Goal: Information Seeking & Learning: Learn about a topic

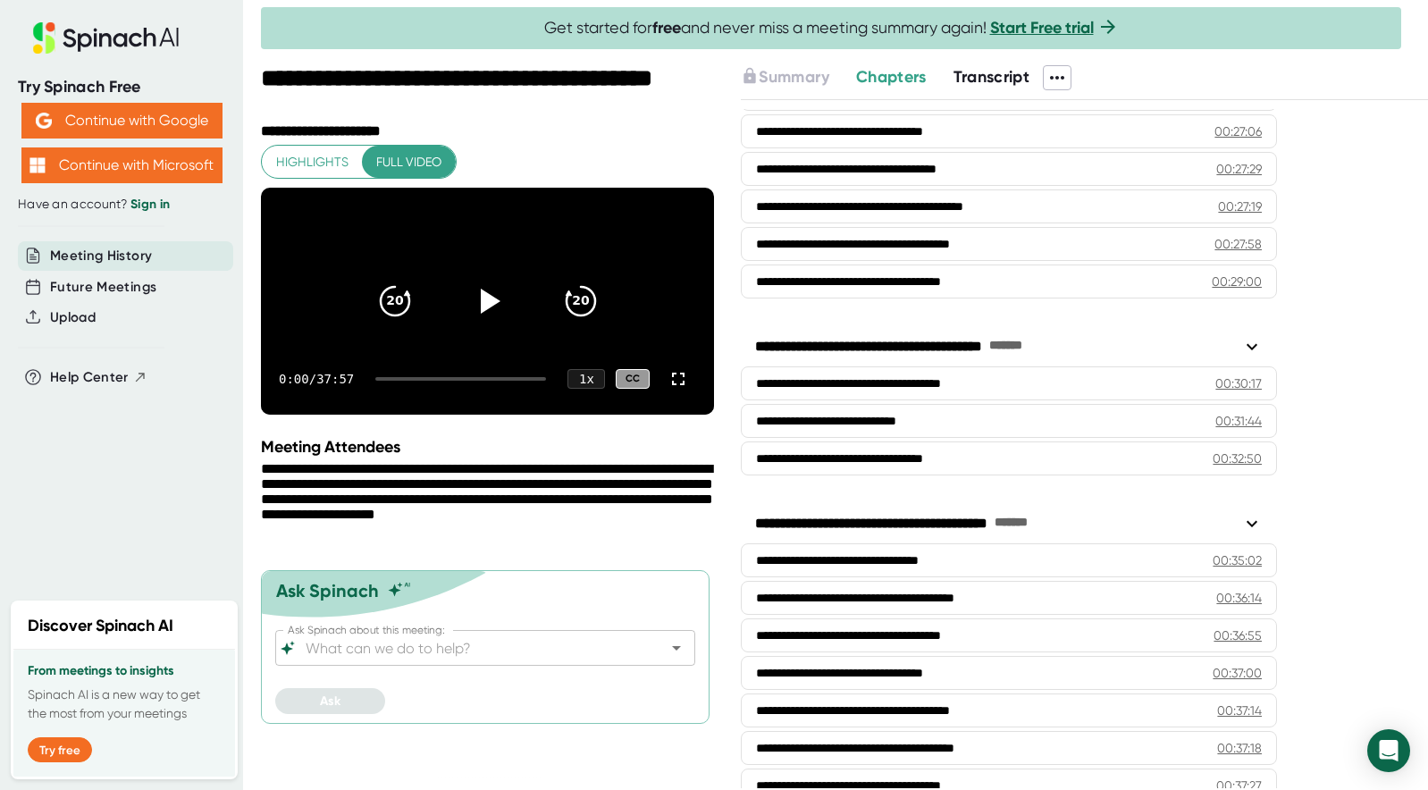
scroll to position [1219, 0]
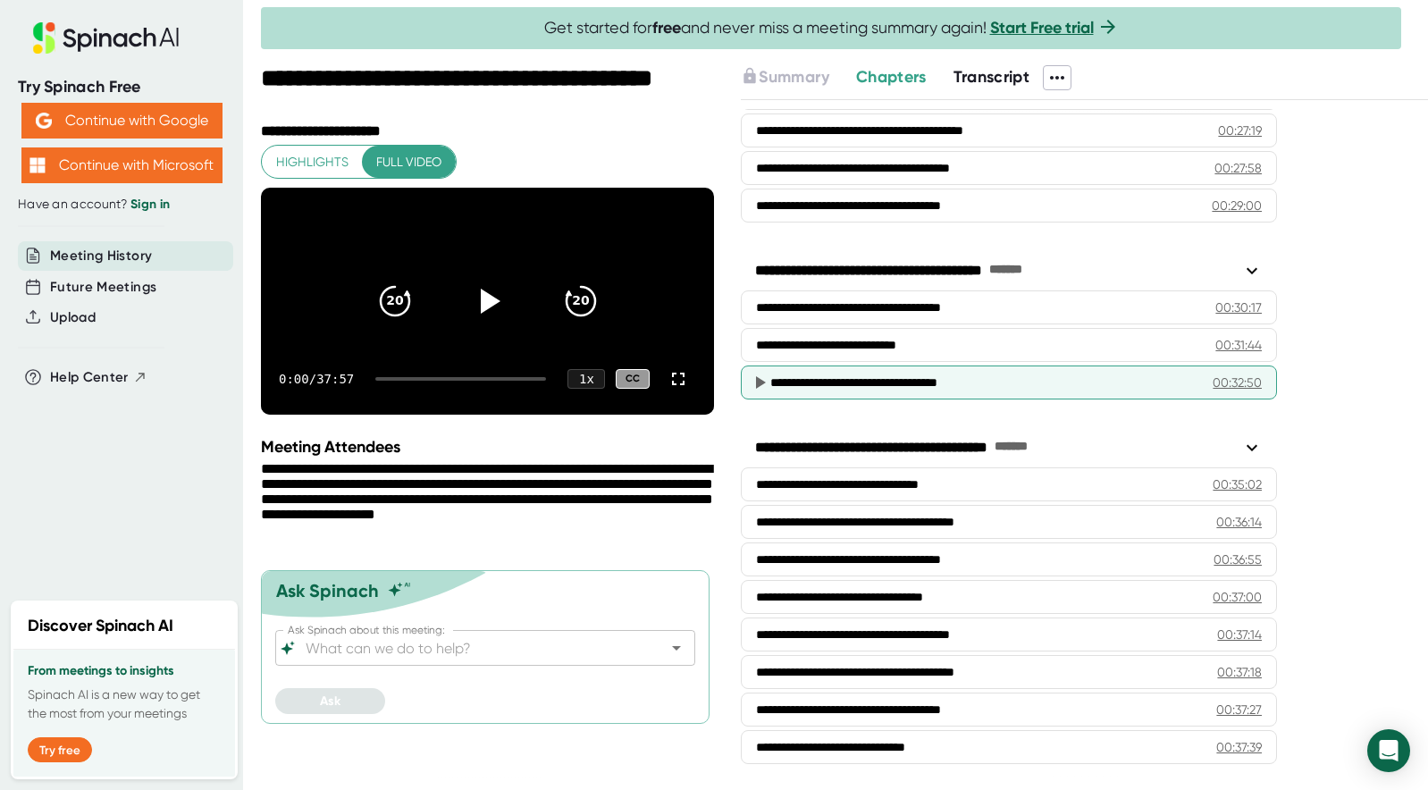
click at [857, 379] on div "**********" at bounding box center [984, 382] width 428 height 18
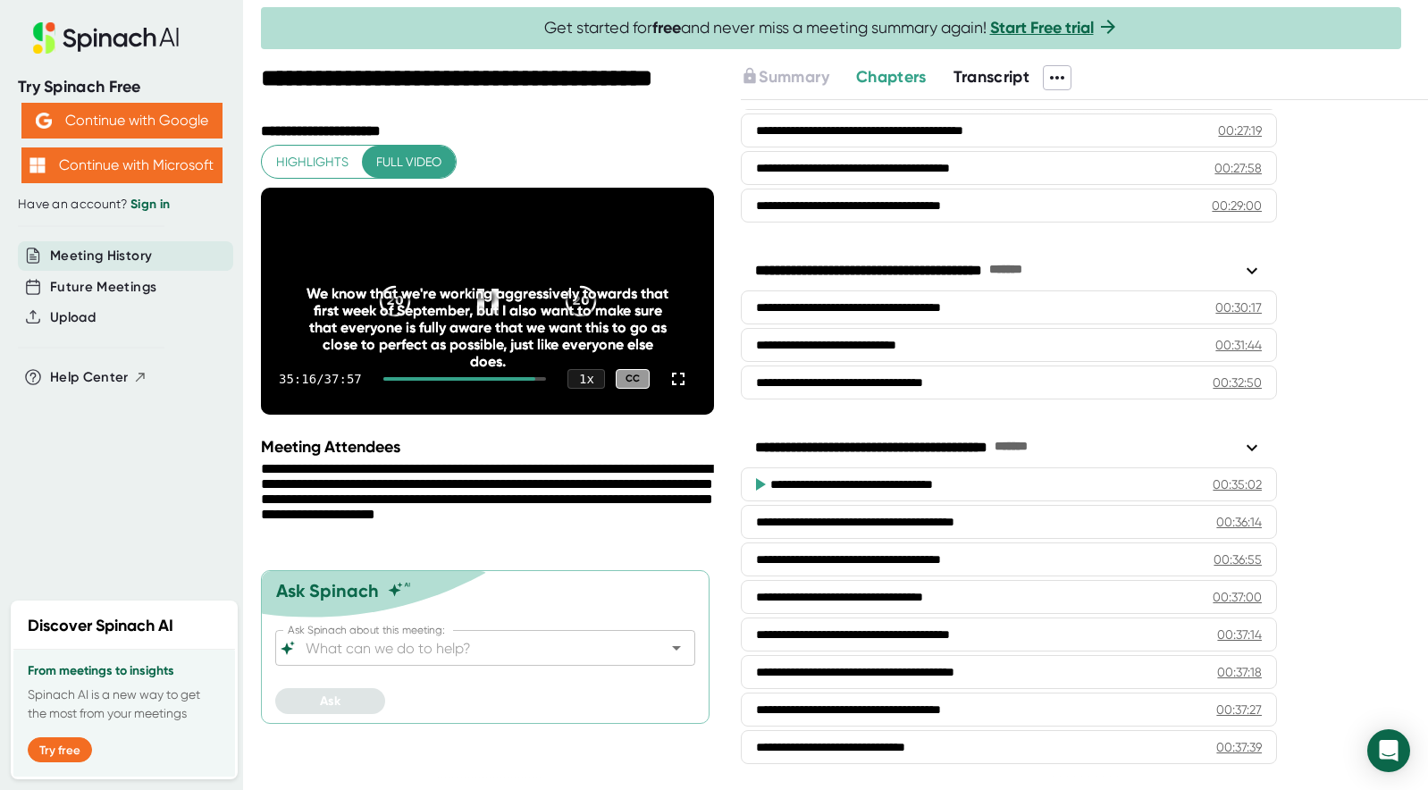
click at [493, 315] on div "We know that we're working aggressively towards that first week of September, b…" at bounding box center [487, 327] width 363 height 85
click at [482, 303] on icon at bounding box center [487, 301] width 45 height 45
